Goal: Contribute content: Contribute content

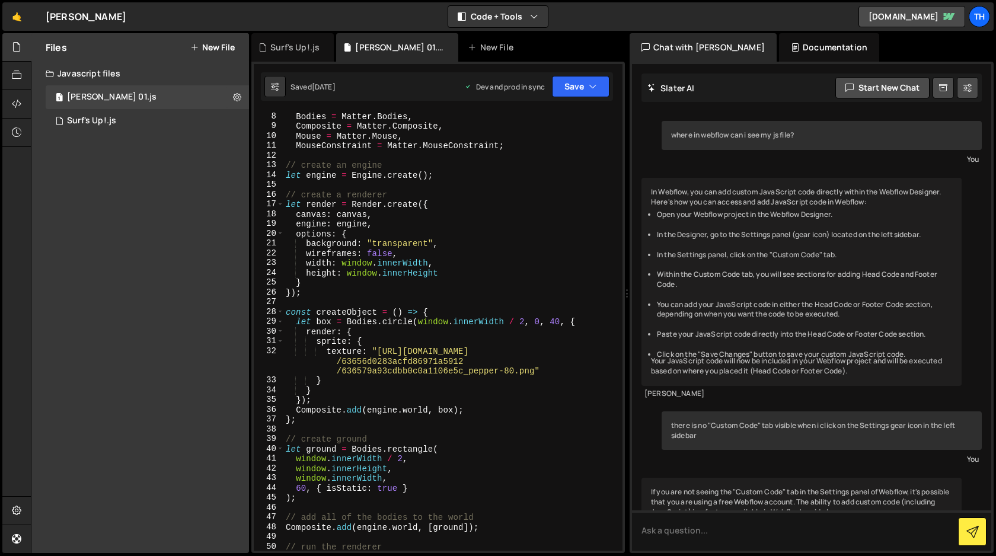
scroll to position [1199, 0]
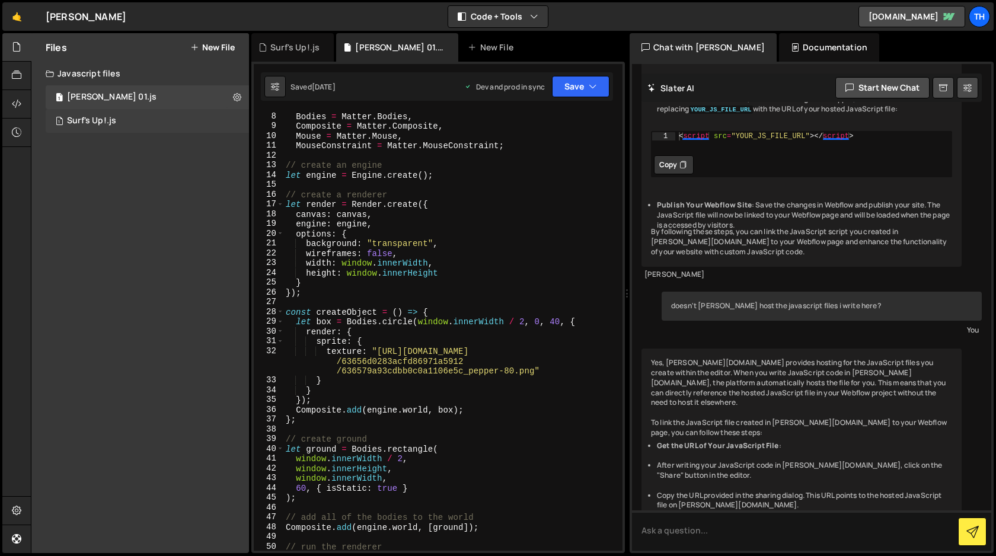
click at [164, 124] on div "1 Surf's Up!.js 0" at bounding box center [147, 121] width 203 height 24
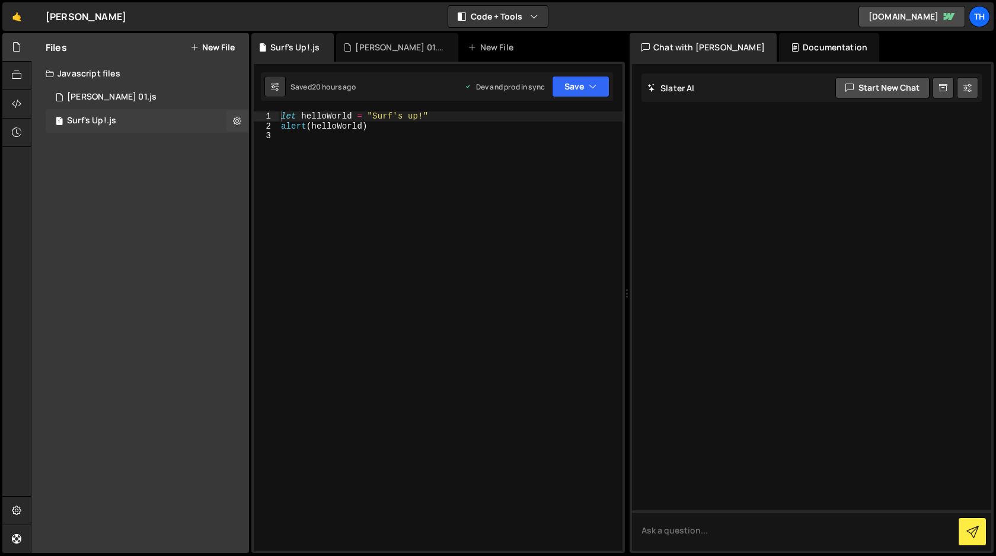
scroll to position [0, 0]
click at [238, 120] on icon at bounding box center [237, 120] width 8 height 11
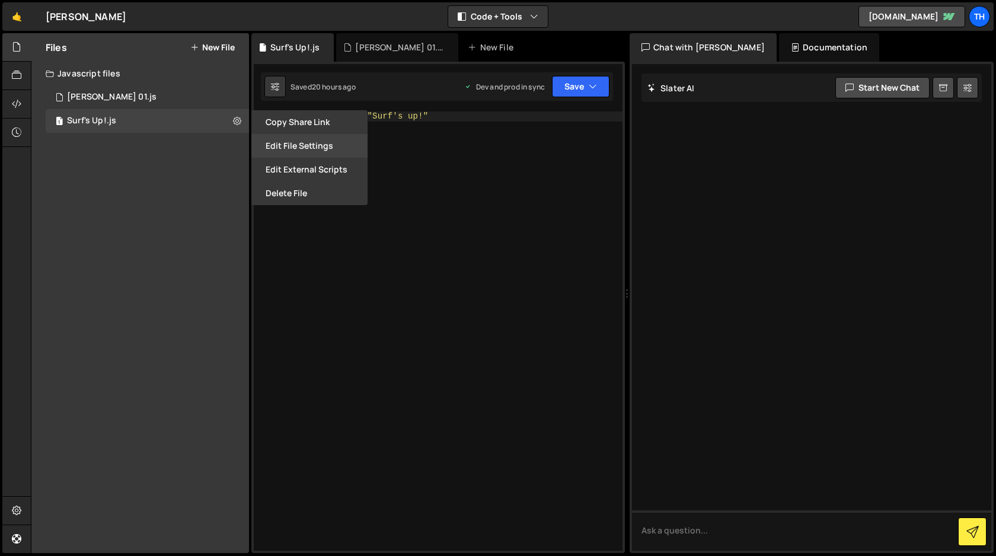
click at [293, 151] on button "Edit File Settings" at bounding box center [309, 146] width 116 height 24
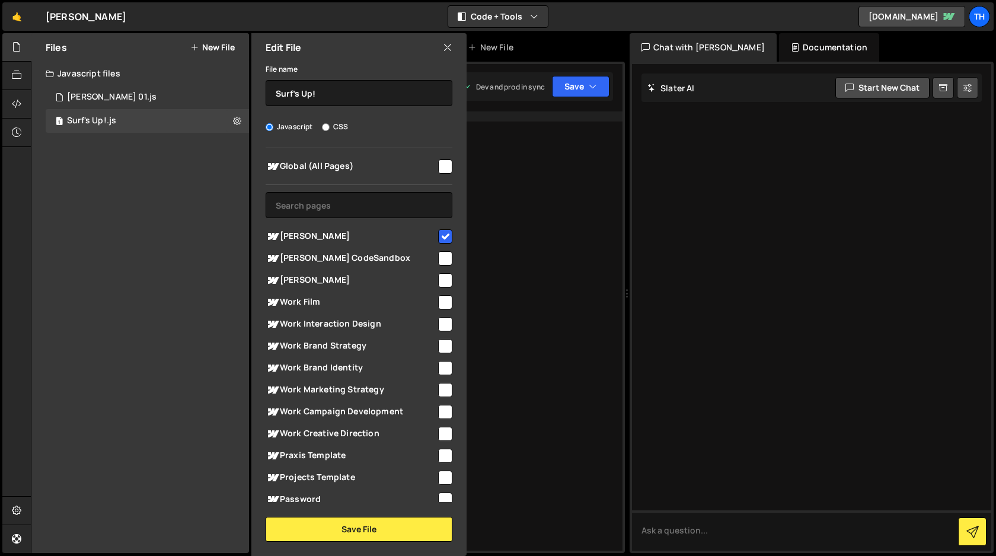
click at [447, 47] on icon at bounding box center [447, 47] width 9 height 13
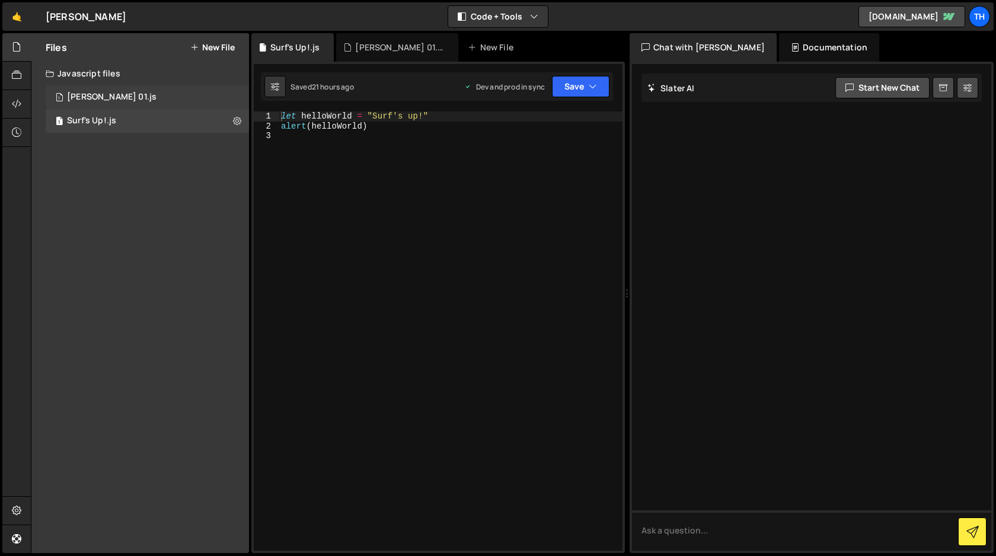
click at [139, 97] on div "1 [PERSON_NAME] Mjs 01.js 0" at bounding box center [147, 97] width 203 height 24
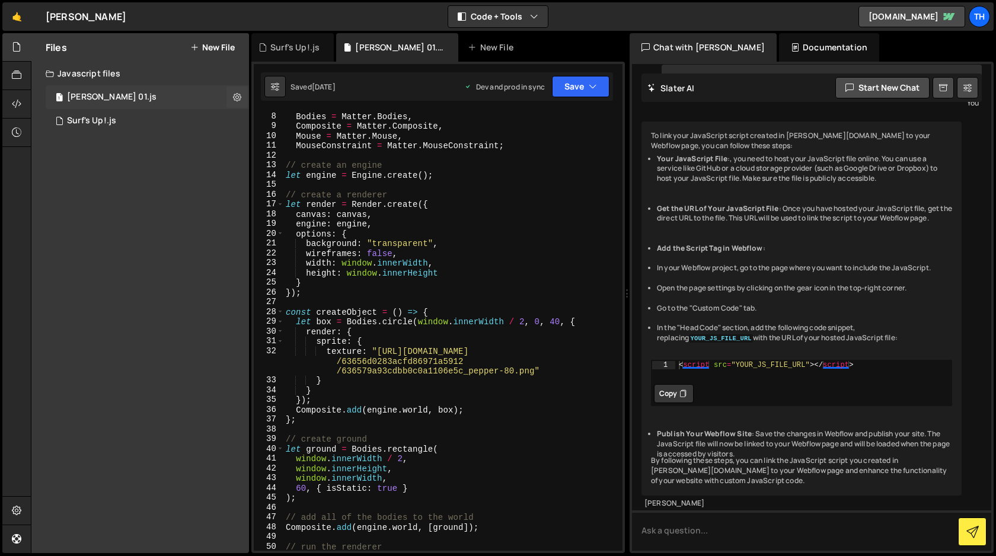
scroll to position [2184, 0]
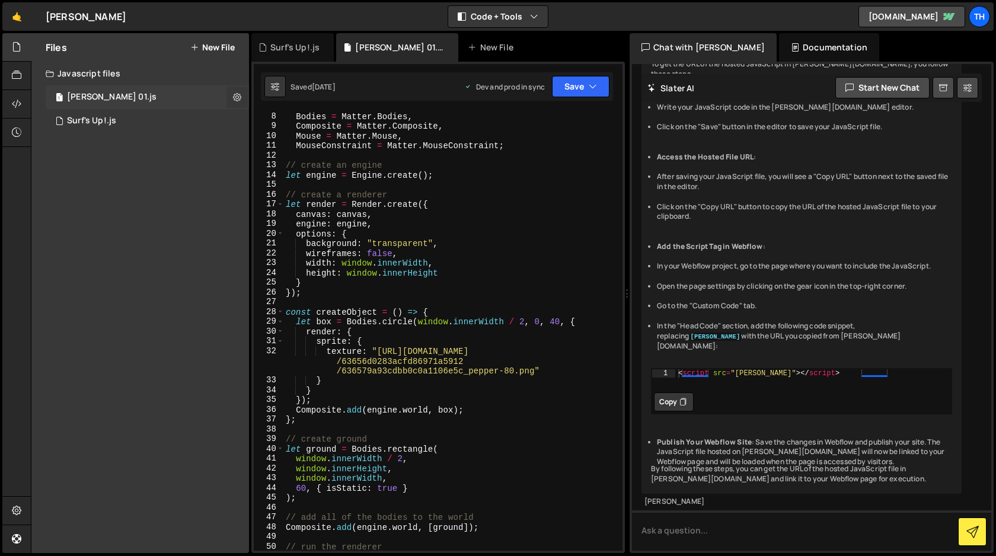
click at [235, 97] on icon at bounding box center [237, 96] width 8 height 11
type input "[PERSON_NAME] 01"
radio input "true"
checkbox input "true"
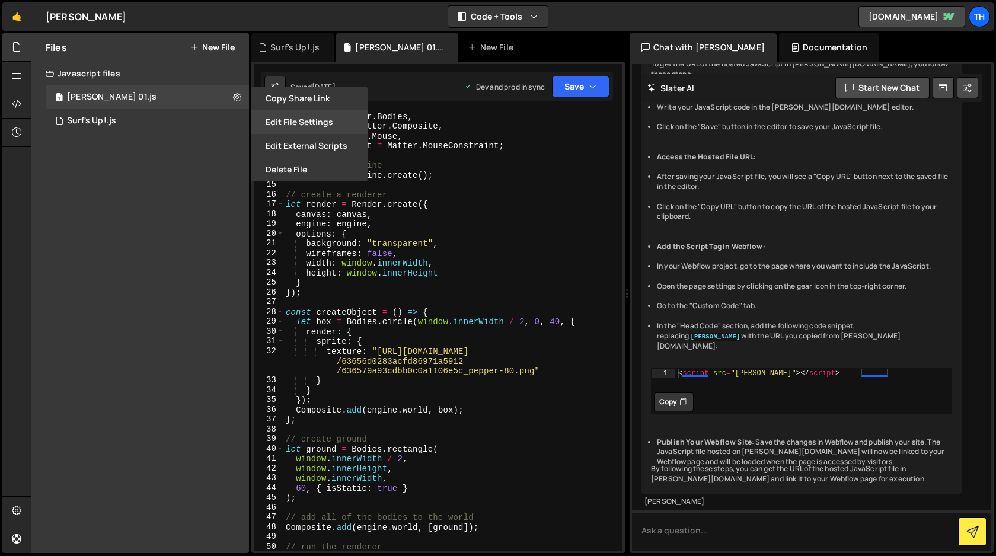
click at [279, 123] on button "Edit File Settings" at bounding box center [309, 122] width 116 height 24
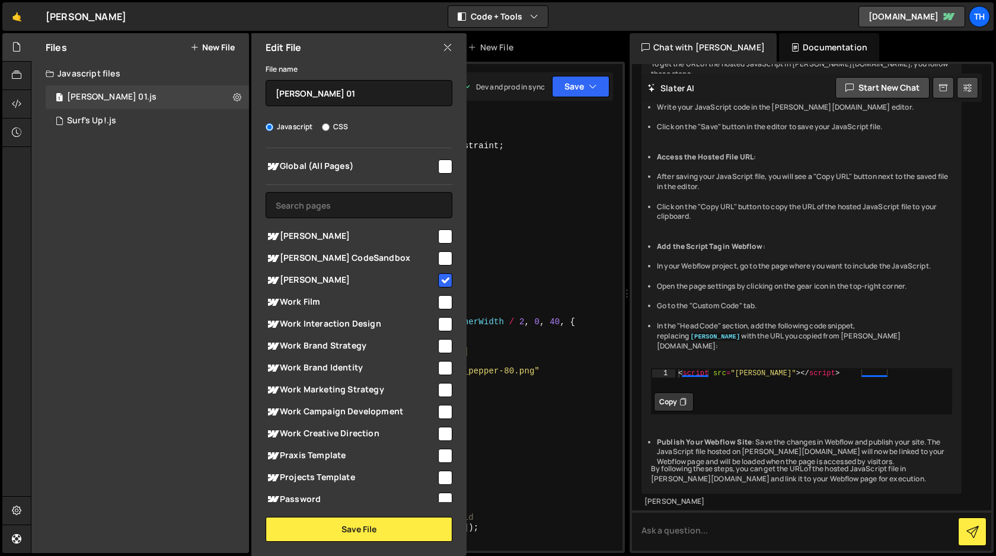
click at [175, 316] on div "Files New File Javascript files 1 [PERSON_NAME] Mjs 01.js 0 1 Surf's Up!.js 0 C…" at bounding box center [139, 293] width 217 height 520
click at [449, 44] on icon at bounding box center [447, 47] width 9 height 13
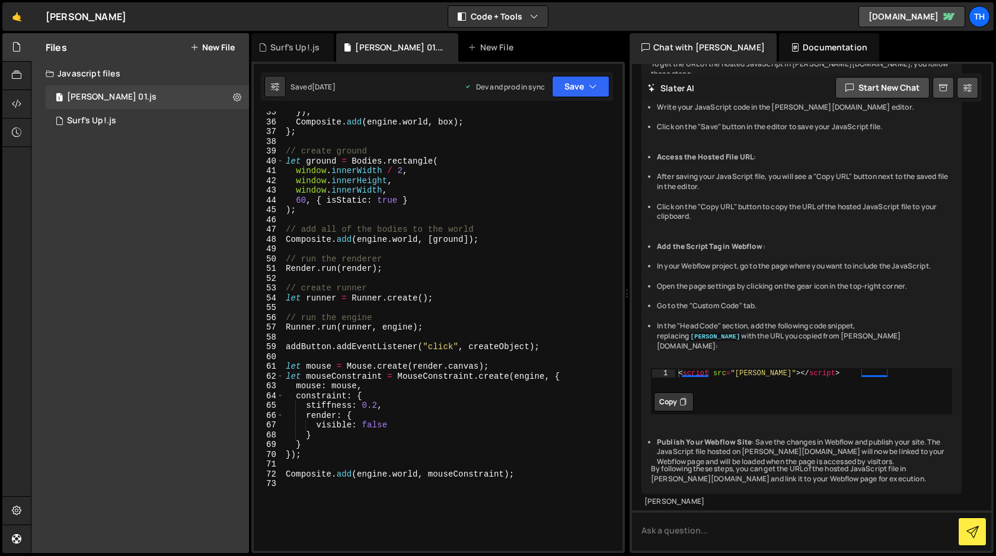
scroll to position [357, 0]
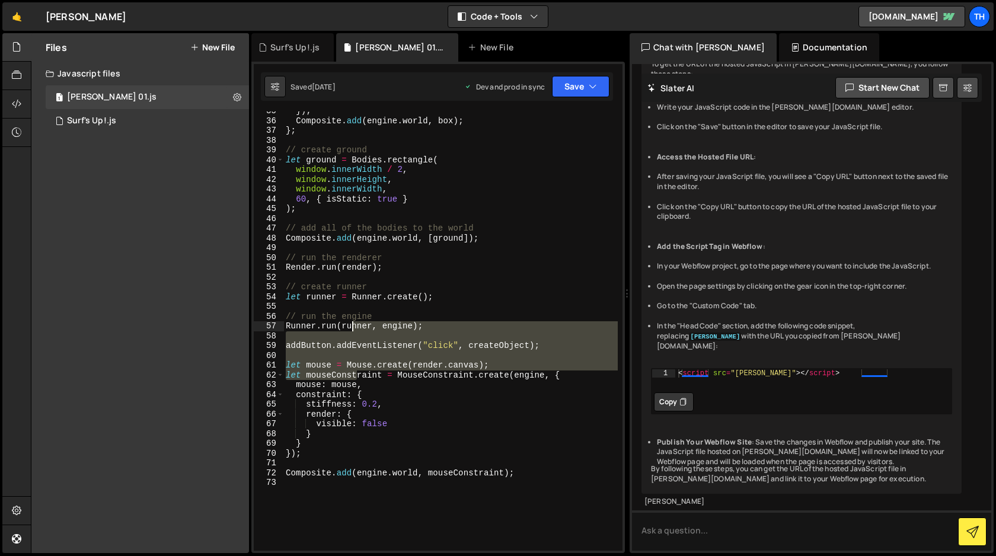
drag, startPoint x: 356, startPoint y: 374, endPoint x: 352, endPoint y: 327, distance: 47.5
click at [352, 327] on div "}) ; Composite . add ( engine . world , box ) ; } ; // create ground let ground…" at bounding box center [450, 335] width 334 height 459
type textarea "Composite.add([DOMAIN_NAME], mouseConstraint);"
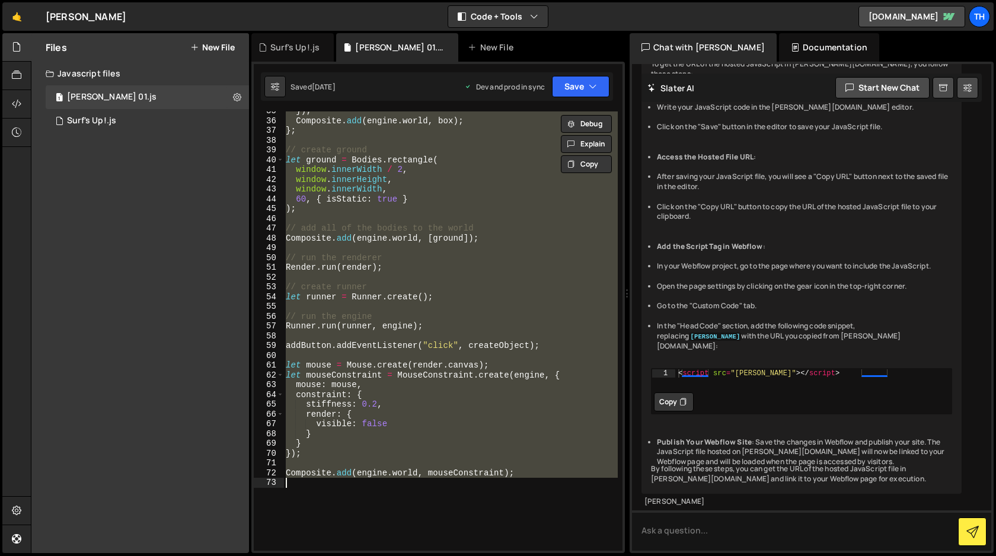
paste textarea
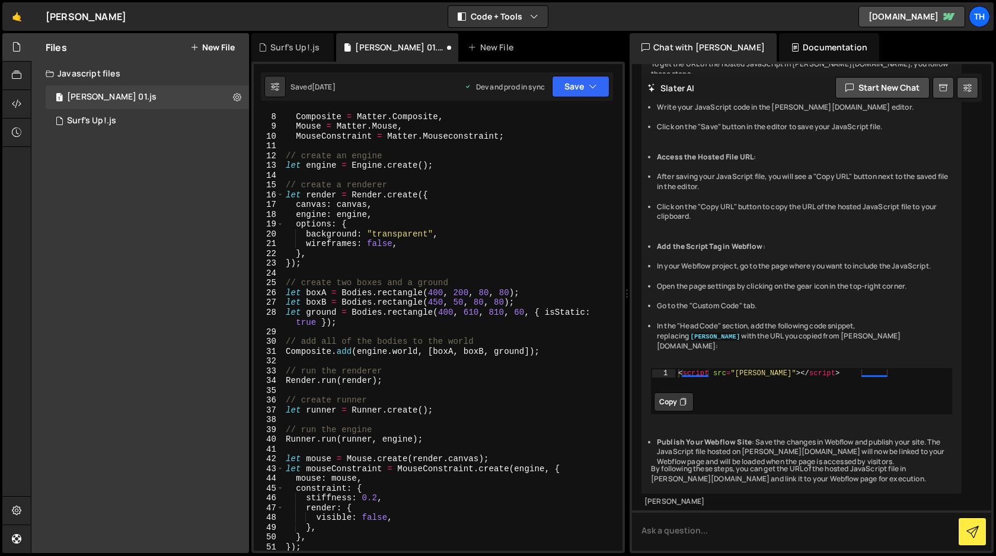
scroll to position [68, 0]
click at [567, 88] on button "Save" at bounding box center [580, 86] width 57 height 21
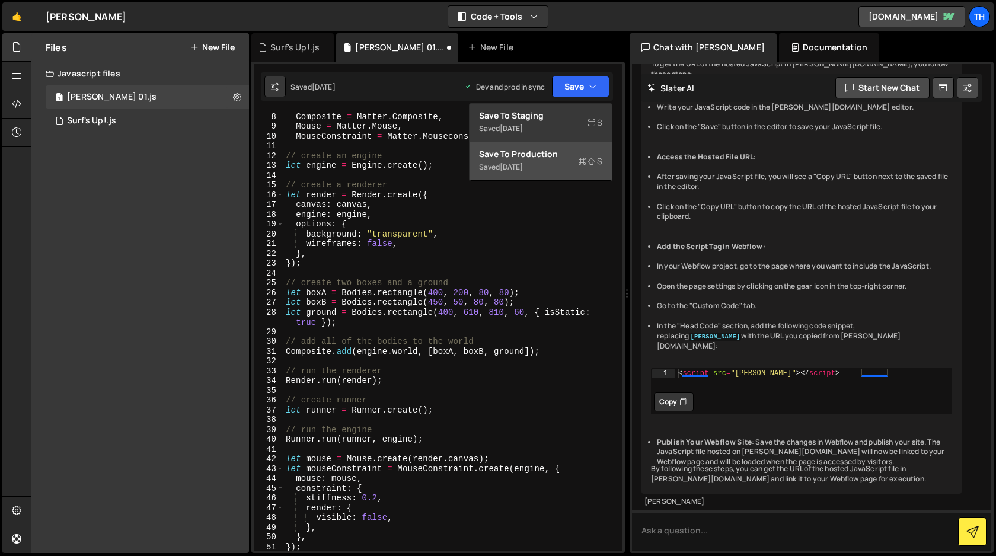
click at [523, 162] on div "[DATE]" at bounding box center [511, 167] width 23 height 10
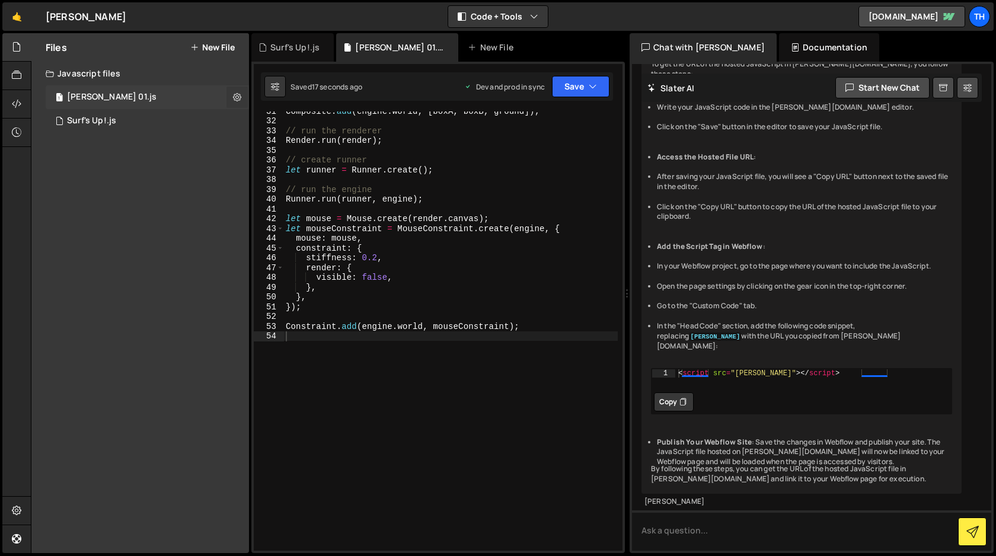
click at [238, 98] on icon at bounding box center [237, 96] width 8 height 11
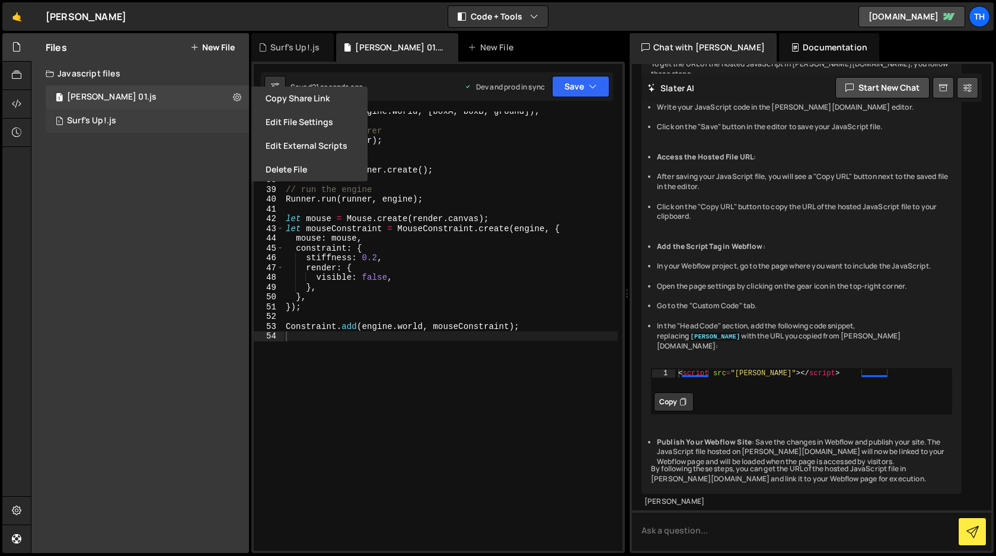
click at [204, 116] on div "1 Surf's Up!.js 0" at bounding box center [147, 121] width 203 height 24
checkbox input "false"
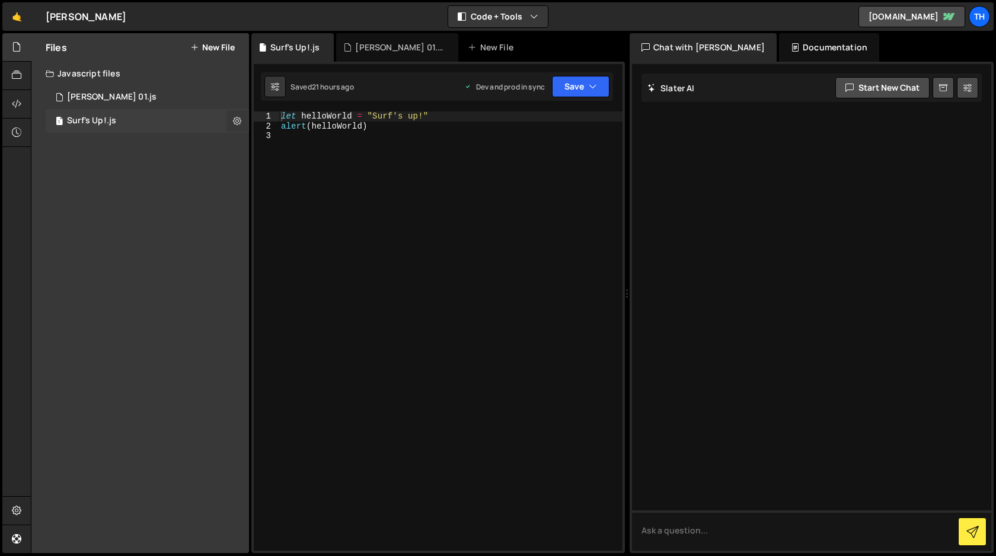
click at [236, 120] on icon at bounding box center [237, 120] width 8 height 11
type input "Surf's Up!"
radio input "true"
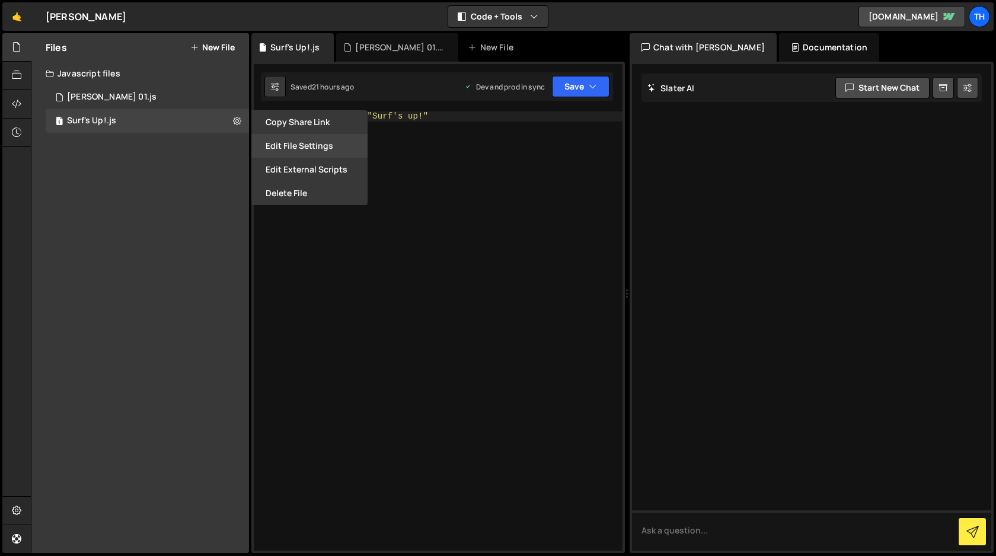
click at [290, 144] on button "Edit File Settings" at bounding box center [309, 146] width 116 height 24
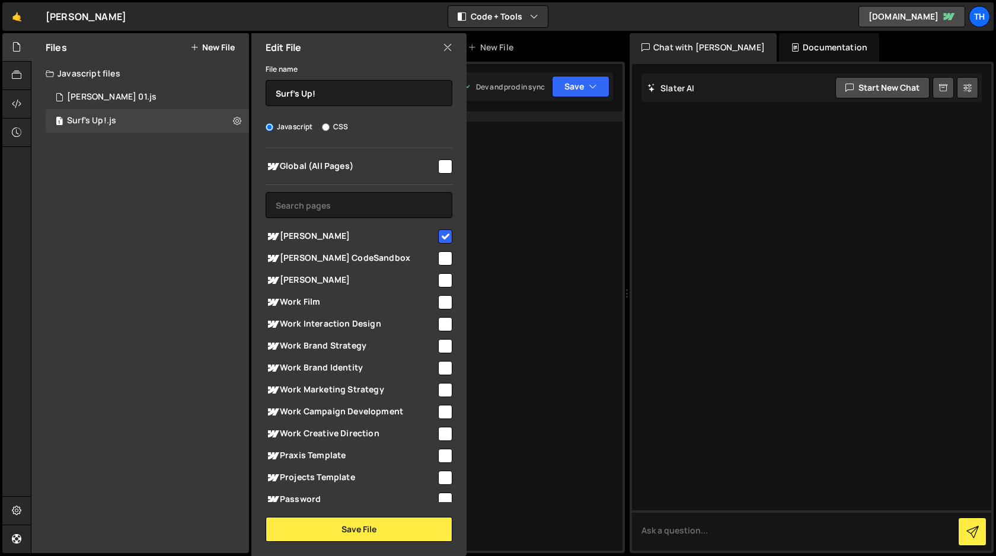
click at [442, 238] on input "checkbox" at bounding box center [445, 236] width 14 height 14
checkbox input "false"
click at [364, 526] on button "Save File" at bounding box center [358, 529] width 187 height 25
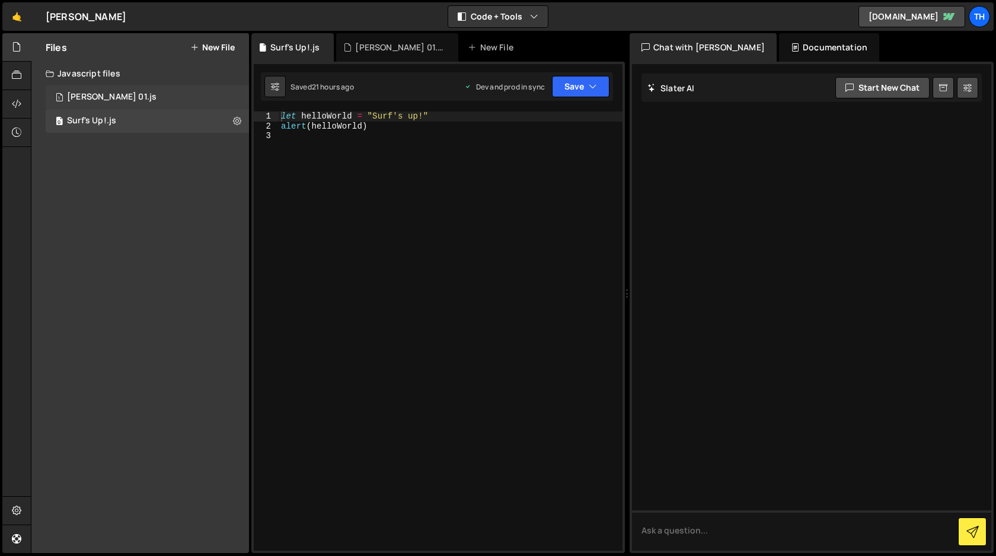
click at [160, 94] on div "1 [PERSON_NAME] Mjs 01.js 0" at bounding box center [147, 97] width 203 height 24
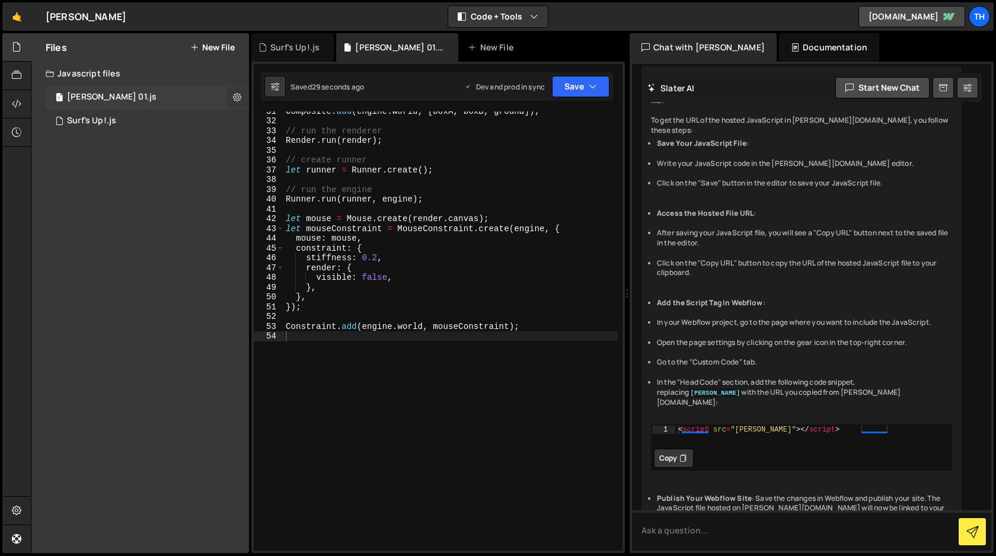
scroll to position [2184, 0]
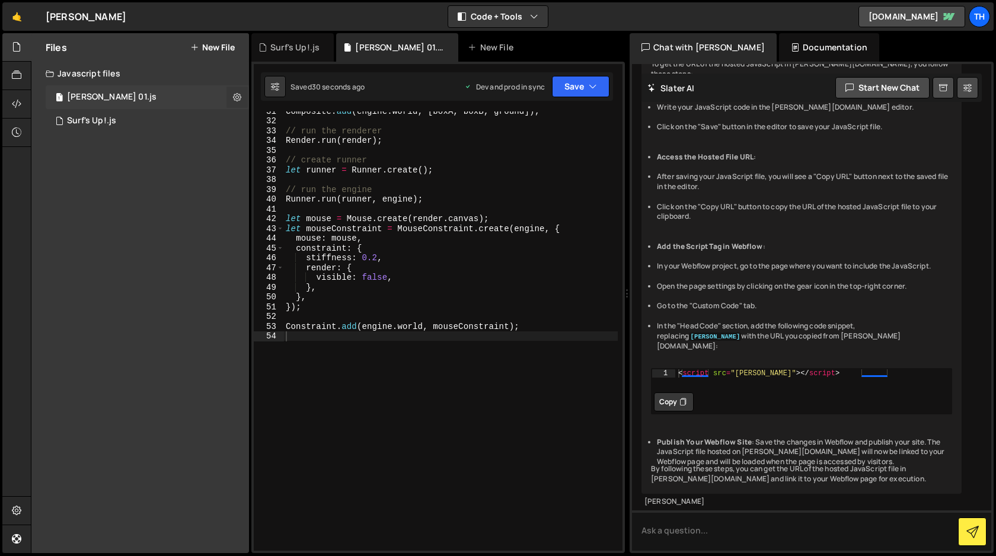
click at [239, 95] on icon at bounding box center [237, 96] width 8 height 11
type input "[PERSON_NAME] 01"
radio input "true"
checkbox input "true"
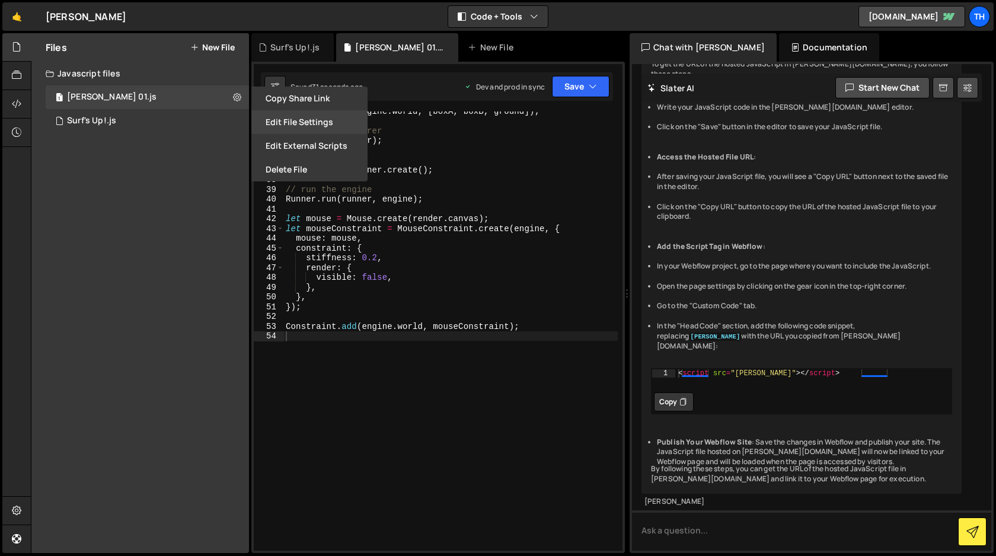
click at [285, 128] on button "Edit File Settings" at bounding box center [309, 122] width 116 height 24
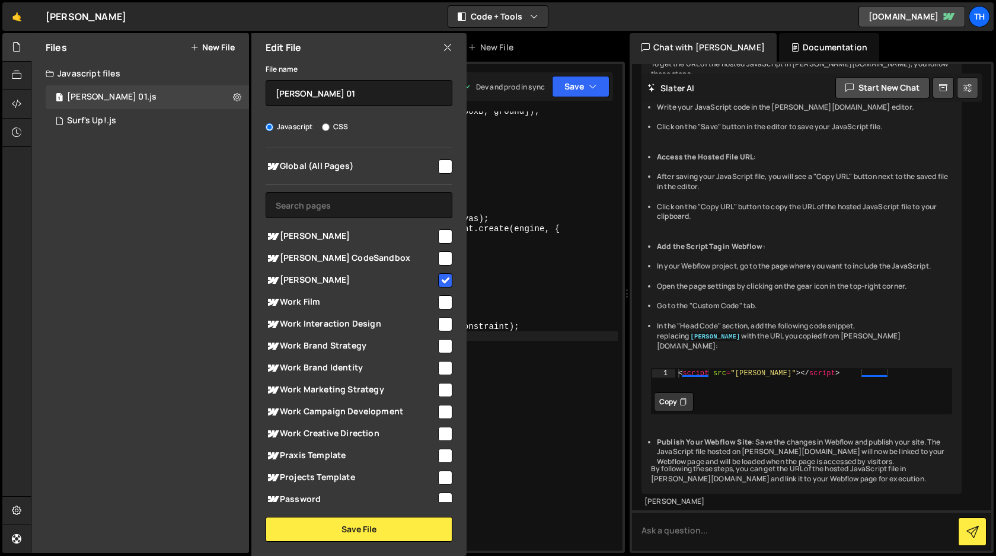
click at [438, 234] on input "checkbox" at bounding box center [445, 236] width 14 height 14
checkbox input "true"
click at [442, 281] on input "checkbox" at bounding box center [445, 280] width 14 height 14
checkbox input "false"
click at [367, 532] on button "Save File" at bounding box center [358, 529] width 187 height 25
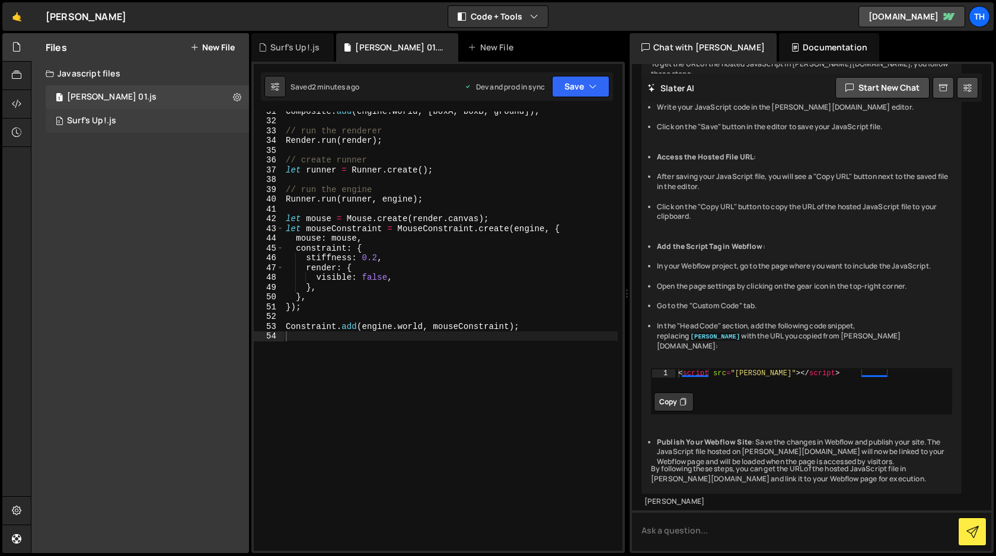
click at [130, 123] on div "0 Surf's Up!.js 0" at bounding box center [147, 121] width 203 height 24
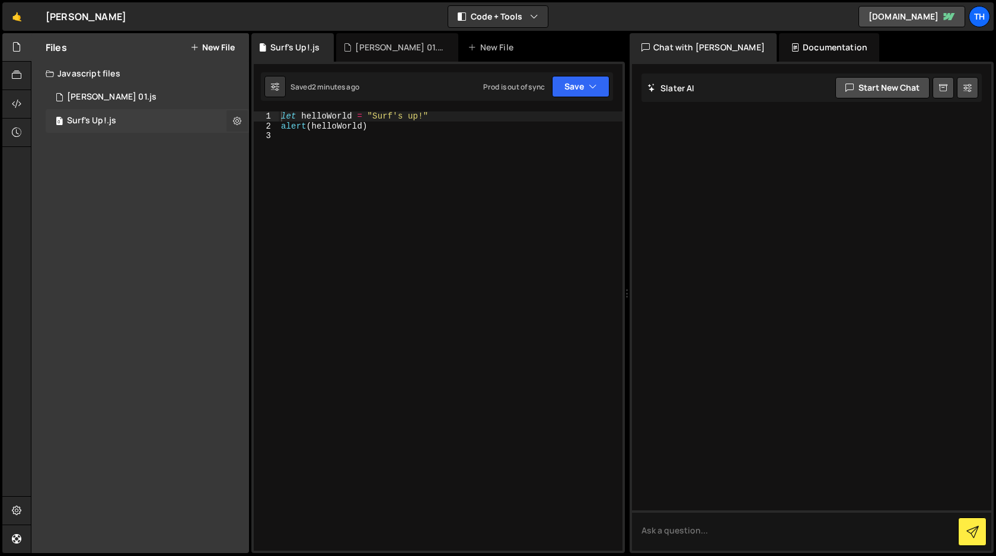
click at [235, 124] on icon at bounding box center [237, 120] width 8 height 11
type input "Surf's Up!"
radio input "true"
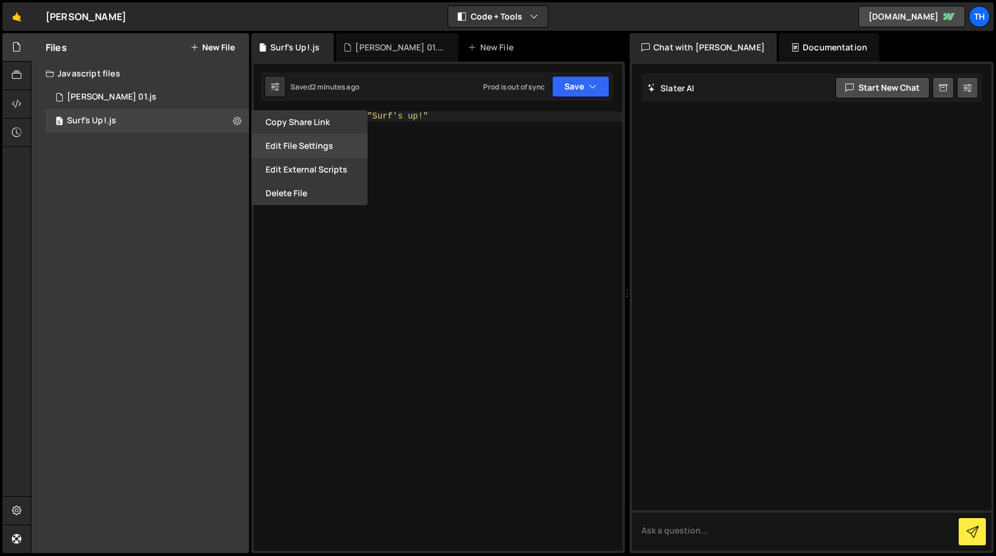
click at [296, 152] on button "Edit File Settings" at bounding box center [309, 146] width 116 height 24
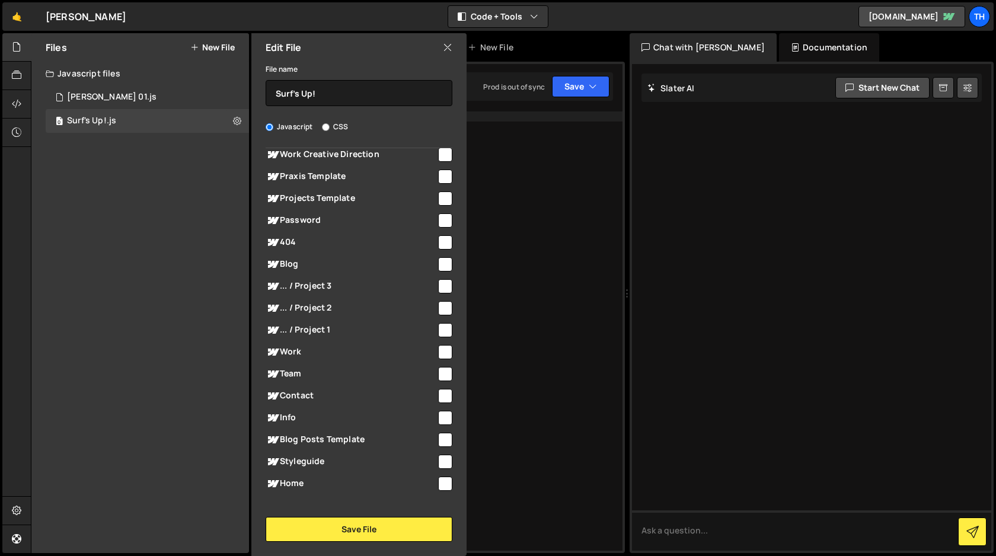
scroll to position [289, 0]
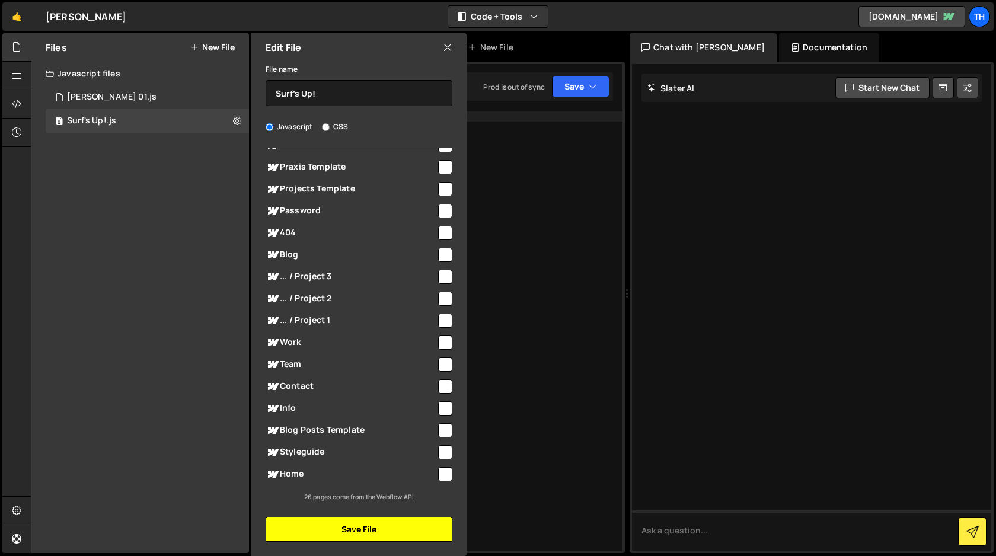
click at [354, 535] on button "Save File" at bounding box center [358, 529] width 187 height 25
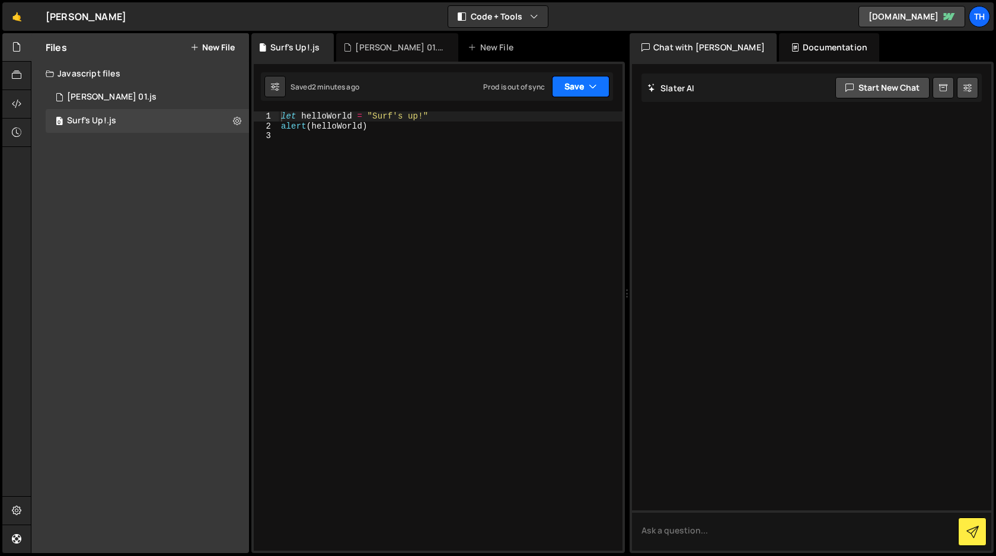
click at [572, 89] on button "Save" at bounding box center [580, 86] width 57 height 21
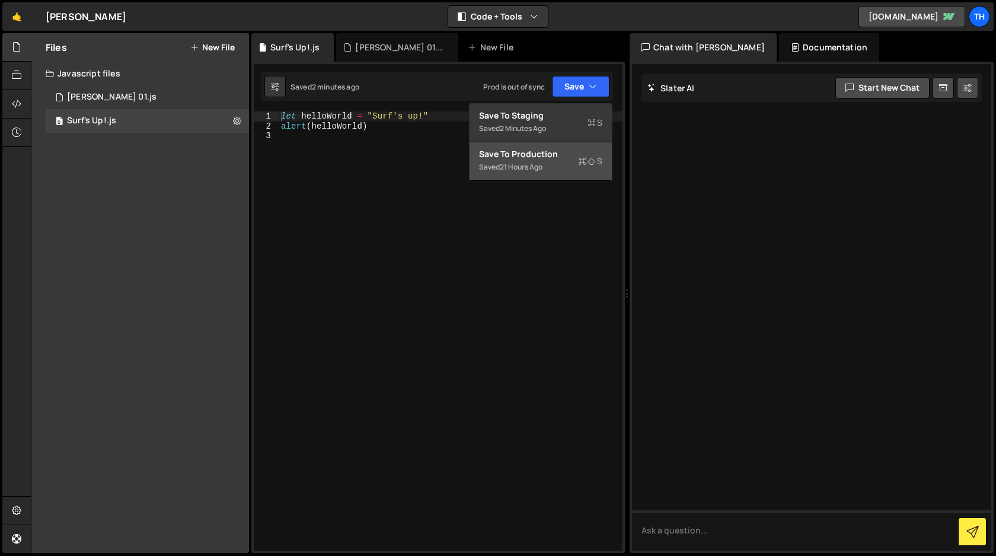
click at [543, 159] on div "Save to Production S" at bounding box center [540, 154] width 123 height 12
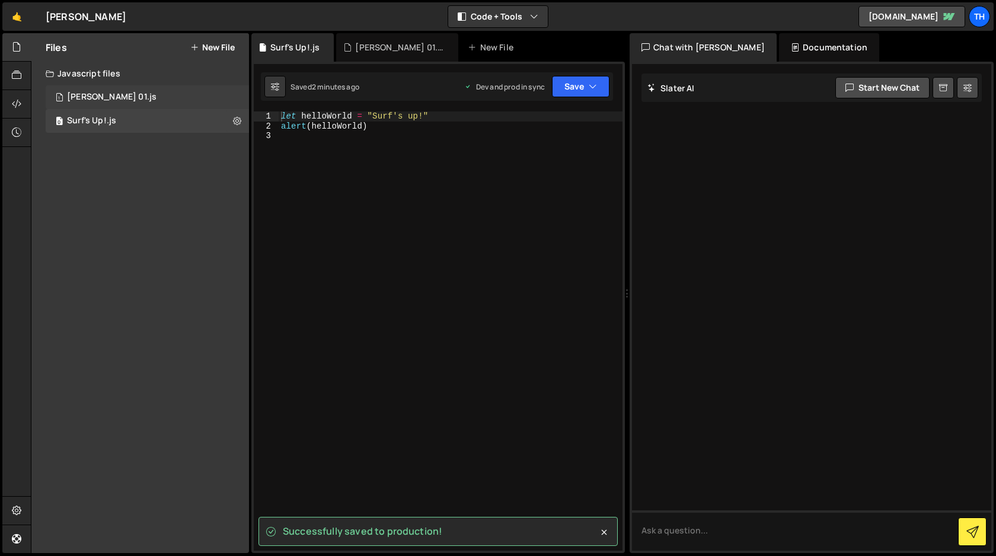
click at [132, 100] on div "1 [PERSON_NAME] Mjs 01.js 0" at bounding box center [147, 97] width 203 height 24
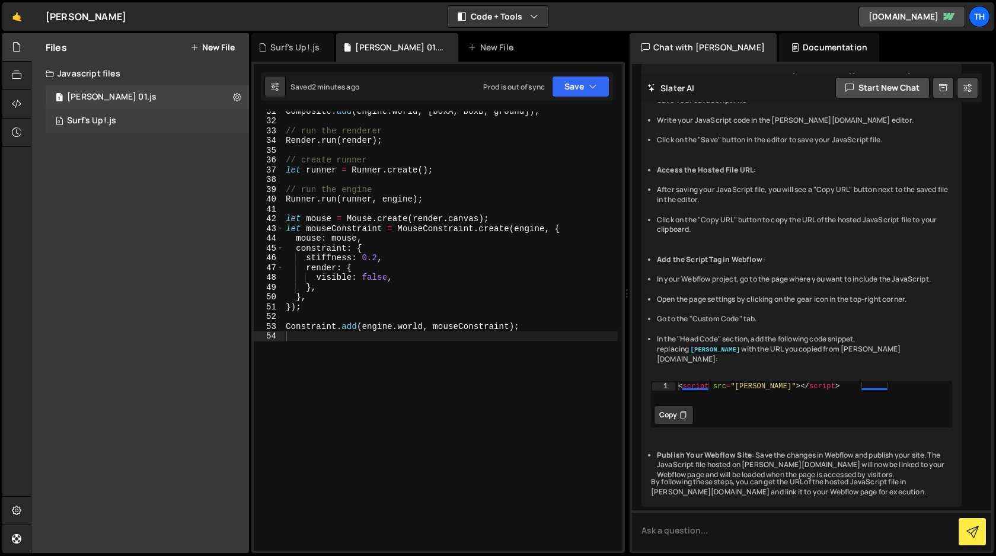
scroll to position [2184, 0]
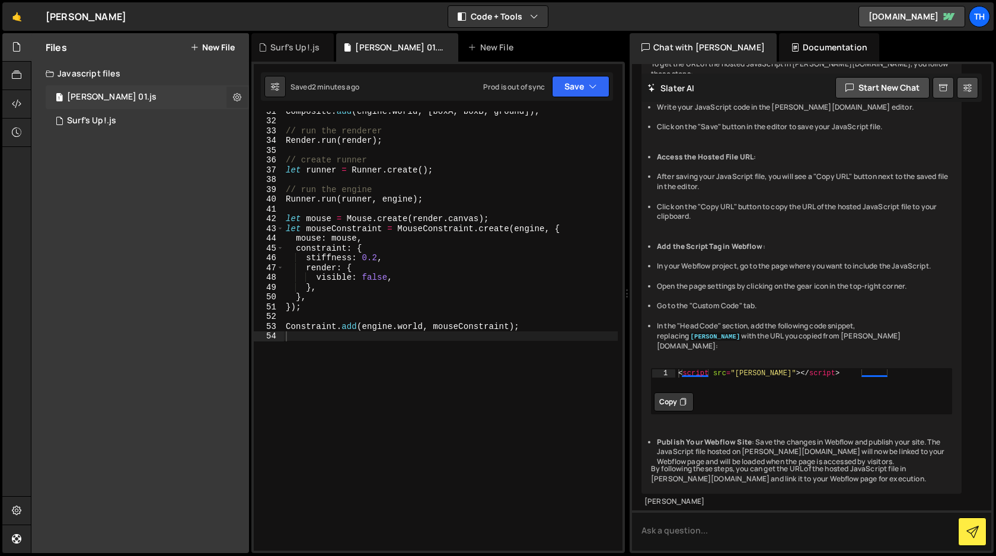
click at [235, 95] on icon at bounding box center [237, 96] width 8 height 11
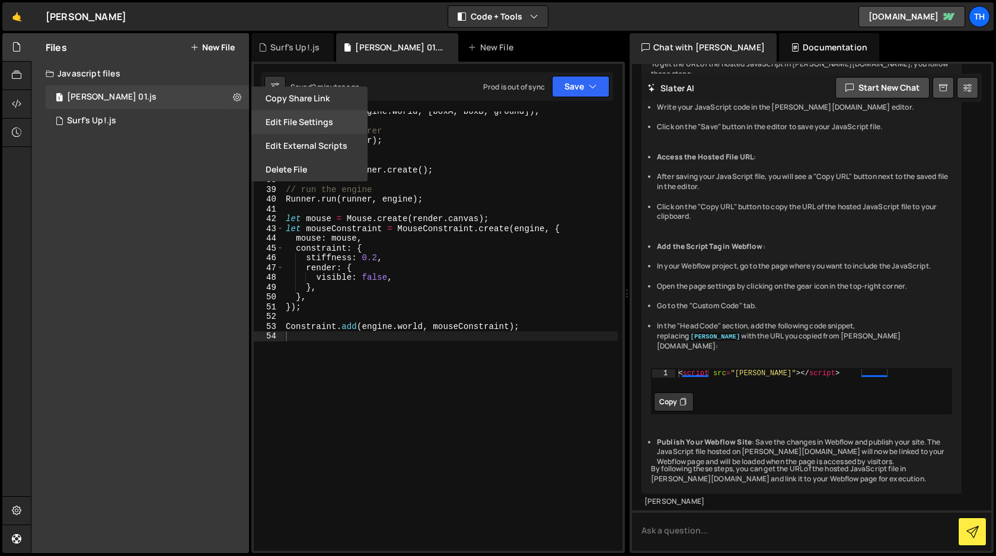
click at [276, 127] on button "Edit File Settings" at bounding box center [309, 122] width 116 height 24
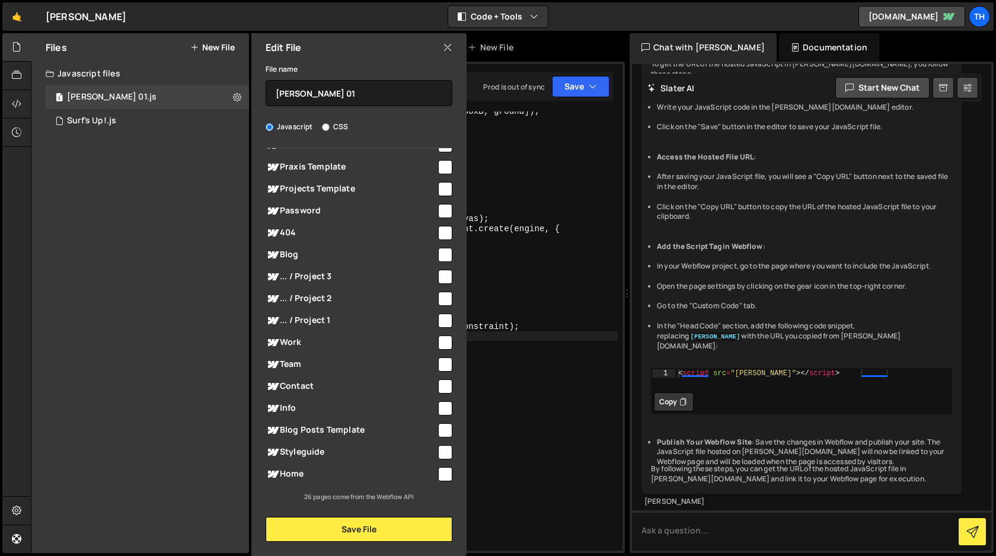
scroll to position [0, 0]
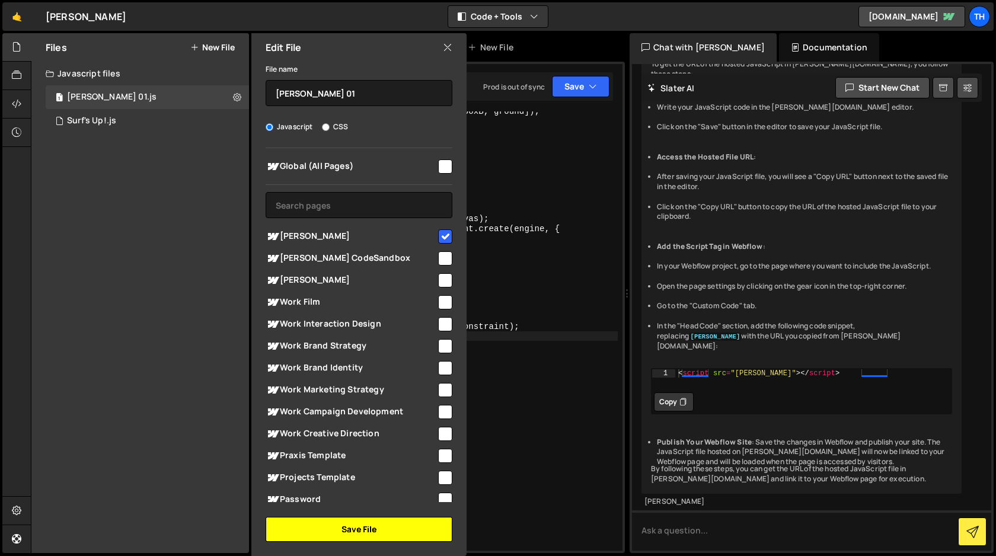
click at [352, 527] on button "Save File" at bounding box center [358, 529] width 187 height 25
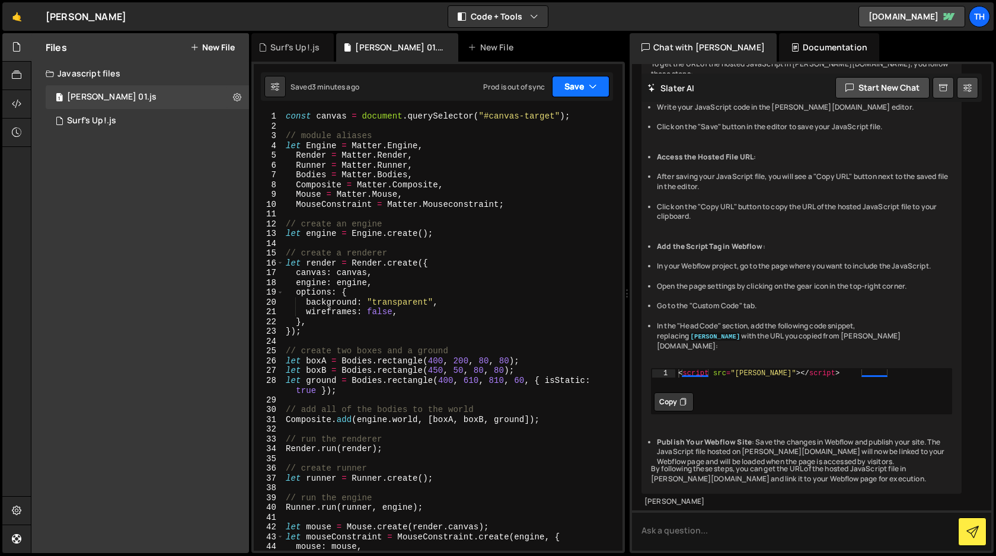
click at [570, 88] on button "Save" at bounding box center [580, 86] width 57 height 21
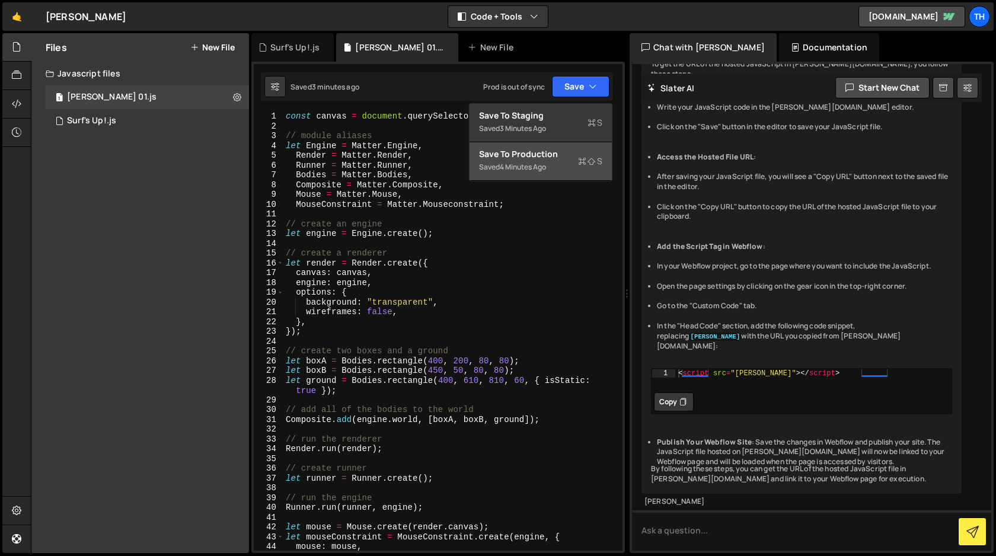
click at [516, 159] on div "Save to Production S" at bounding box center [540, 154] width 123 height 12
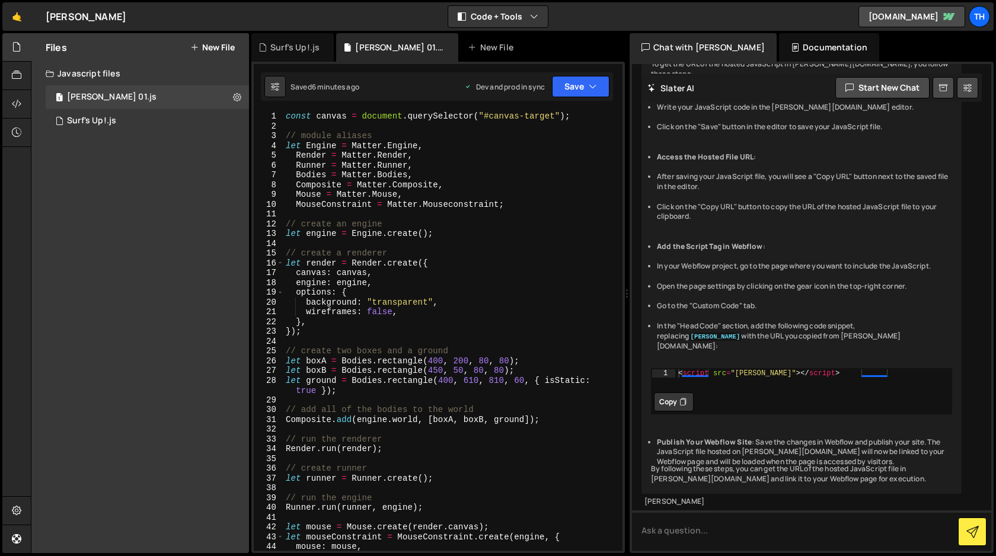
click at [433, 372] on div "const canvas = document . querySelector ( "#canvas-target" ) ; // module aliase…" at bounding box center [450, 340] width 334 height 459
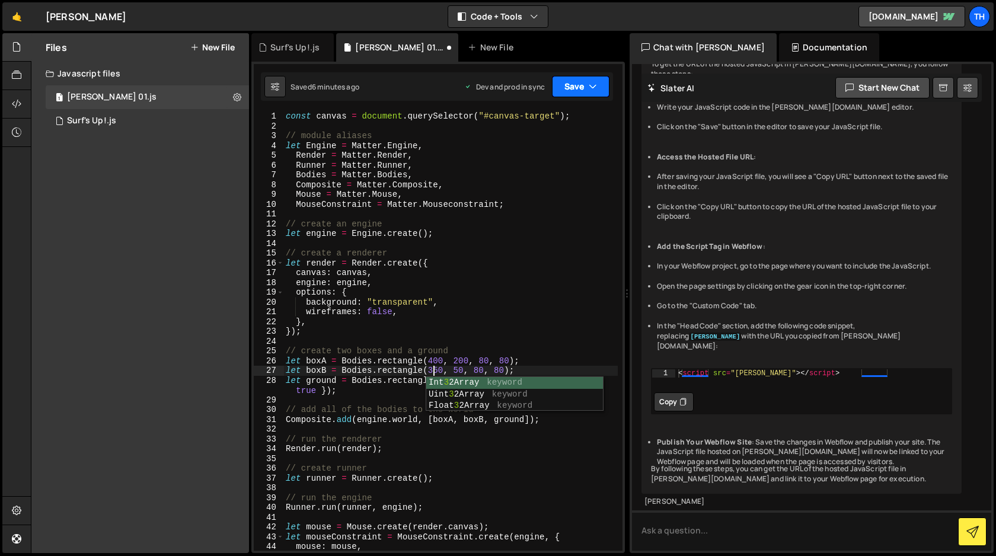
click at [569, 91] on button "Save" at bounding box center [580, 86] width 57 height 21
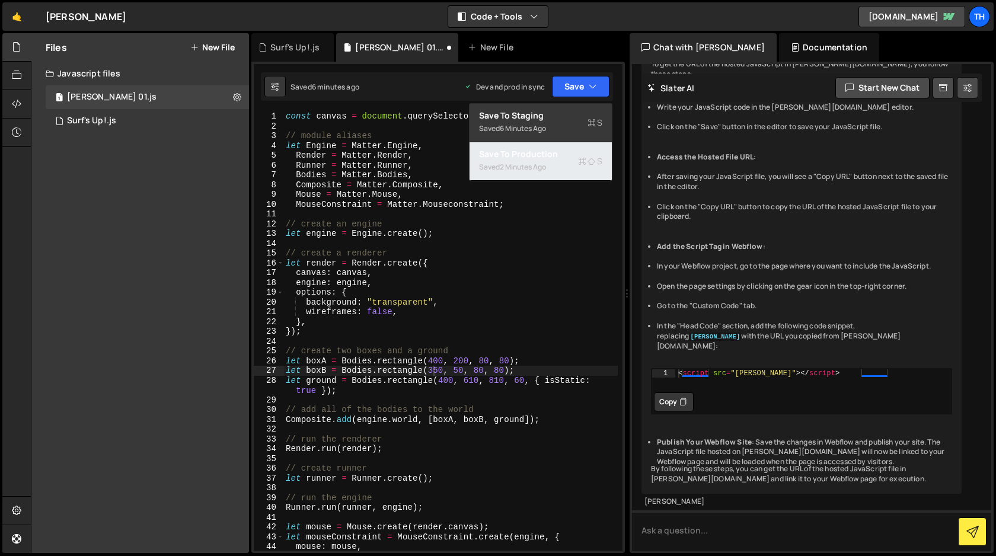
click at [527, 161] on div "Saved 2 minutes ago" at bounding box center [540, 167] width 123 height 14
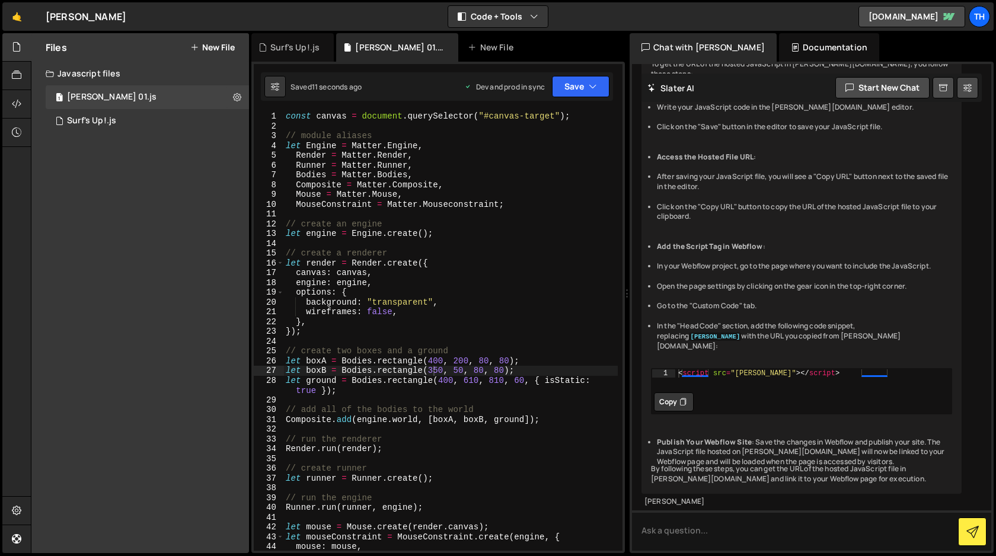
click at [437, 372] on div "const canvas = document . querySelector ( "#canvas-target" ) ; // module aliase…" at bounding box center [450, 340] width 334 height 459
click at [569, 90] on button "Save" at bounding box center [580, 86] width 57 height 21
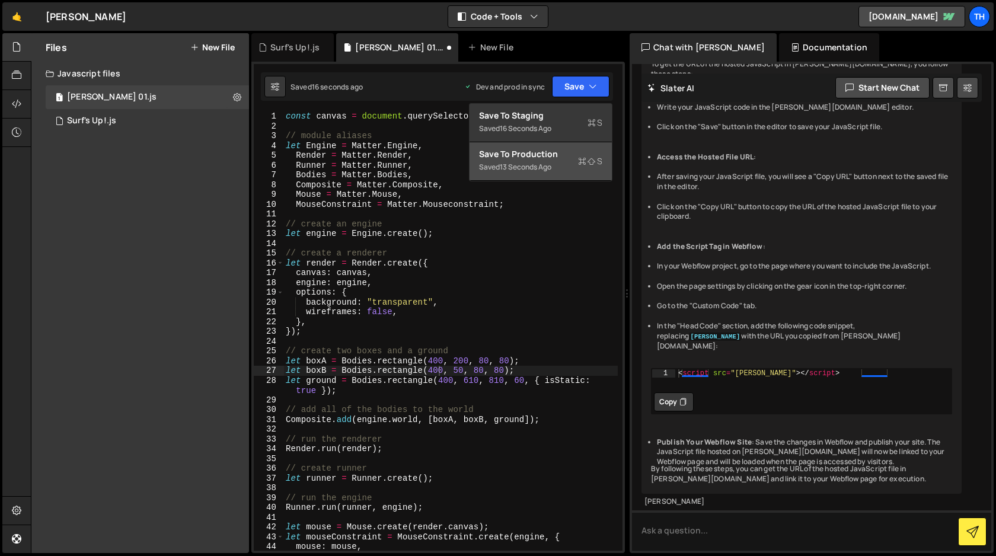
click at [537, 166] on div "13 seconds ago" at bounding box center [526, 167] width 52 height 10
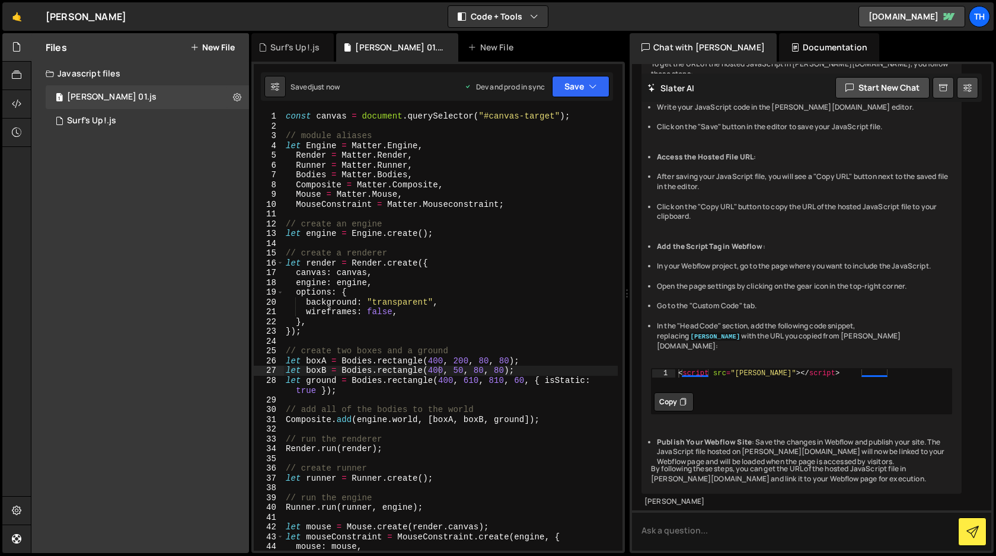
click at [435, 372] on div "const canvas = document . querySelector ( "#canvas-target" ) ; // module aliase…" at bounding box center [450, 340] width 334 height 459
click at [576, 85] on button "Save" at bounding box center [580, 86] width 57 height 21
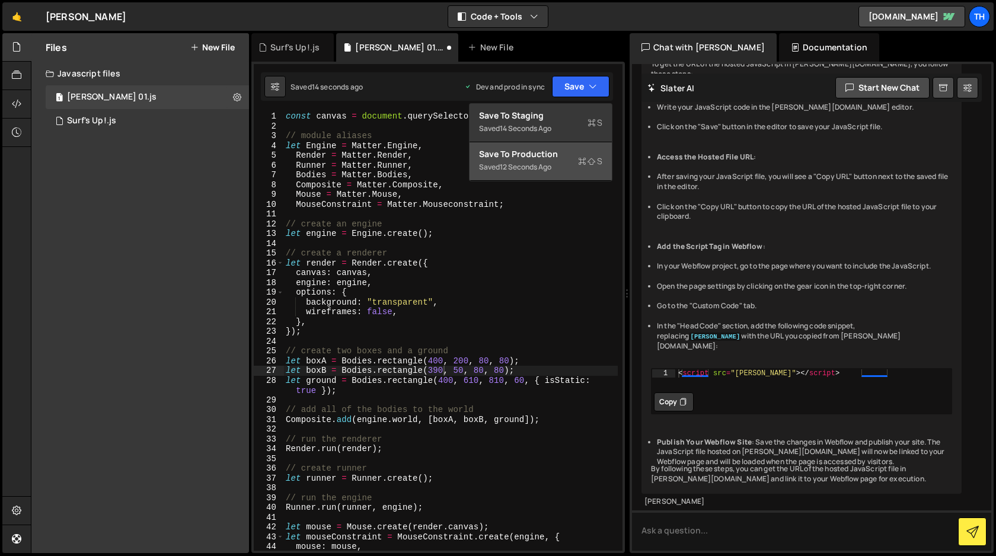
click at [549, 157] on div "Save to Production S" at bounding box center [540, 154] width 123 height 12
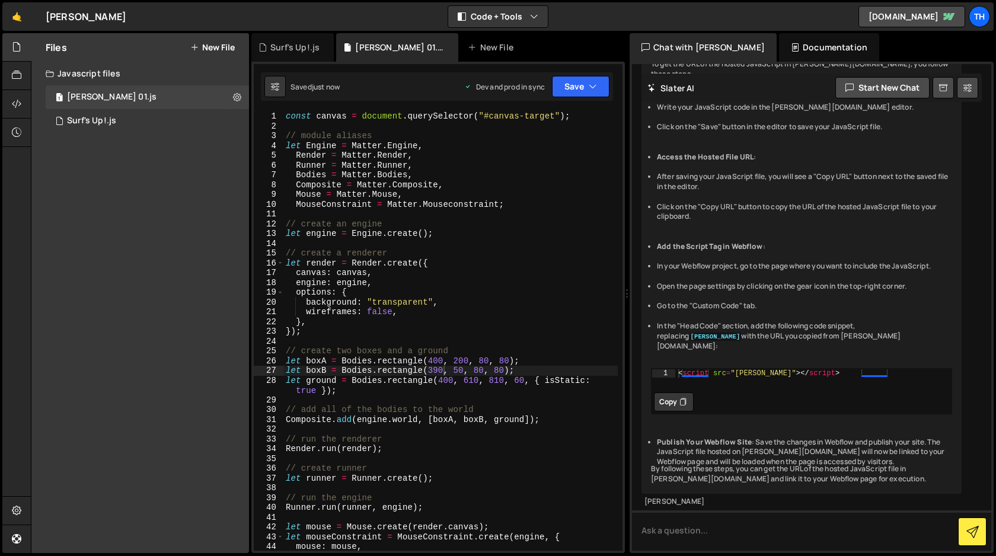
click at [437, 372] on div "const canvas = document . querySelector ( "#canvas-target" ) ; // module aliase…" at bounding box center [450, 340] width 334 height 459
type textarea "let boxB = Bodies.rectangle(360, 50, 80, 80);"
click at [579, 87] on button "Save" at bounding box center [580, 86] width 57 height 21
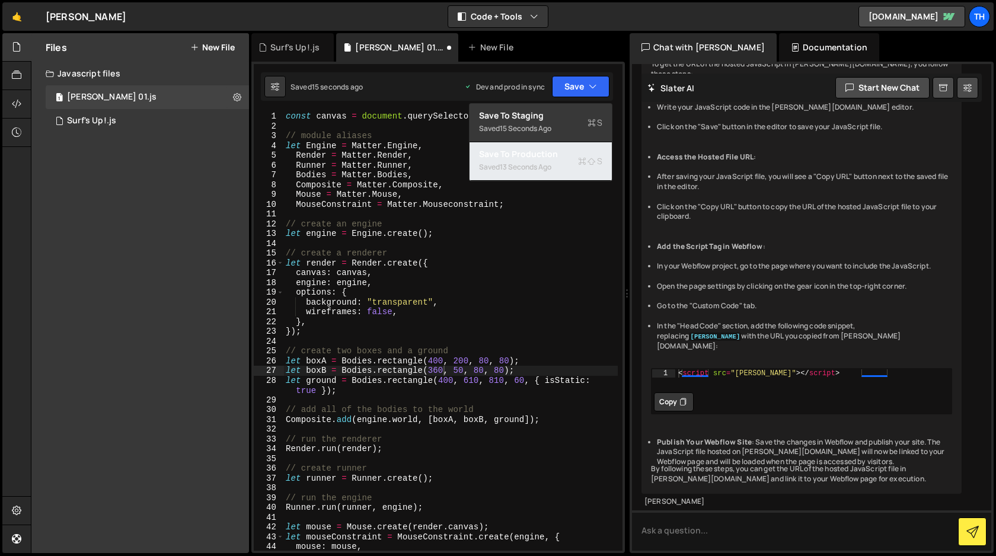
click at [536, 163] on div "13 seconds ago" at bounding box center [526, 167] width 52 height 10
